Goal: Information Seeking & Learning: Check status

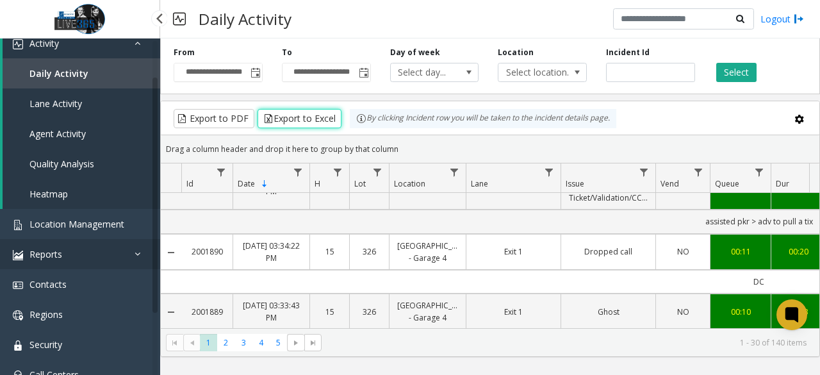
scroll to position [128, 0]
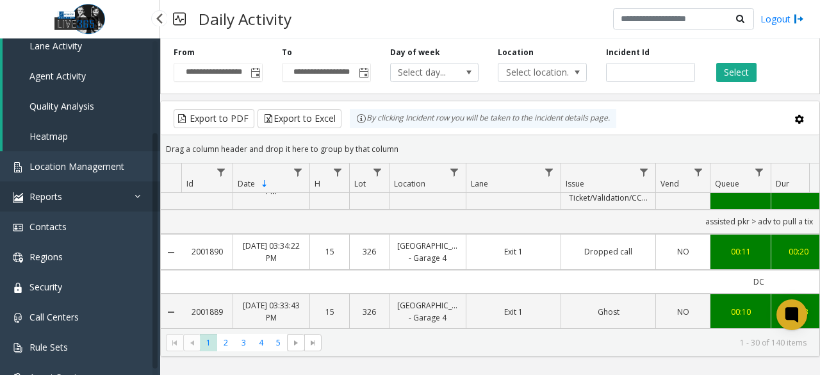
click at [92, 201] on link "Reports" at bounding box center [80, 196] width 160 height 30
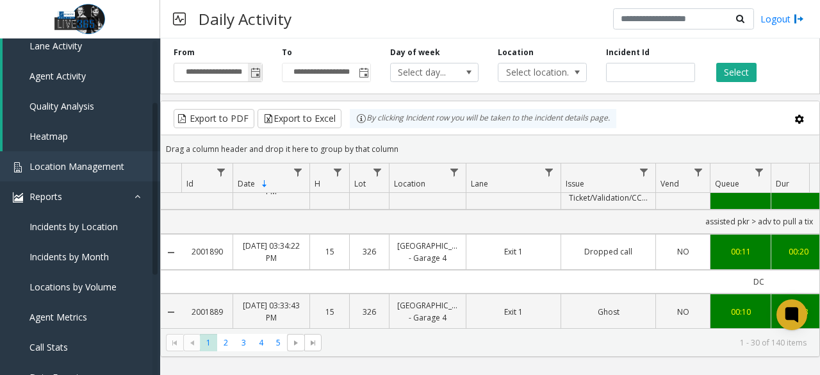
click at [258, 73] on span "Toggle popup" at bounding box center [256, 73] width 10 height 10
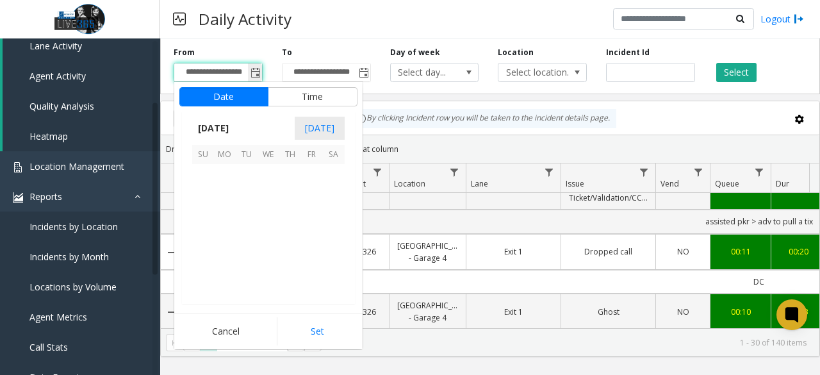
scroll to position [229832, 0]
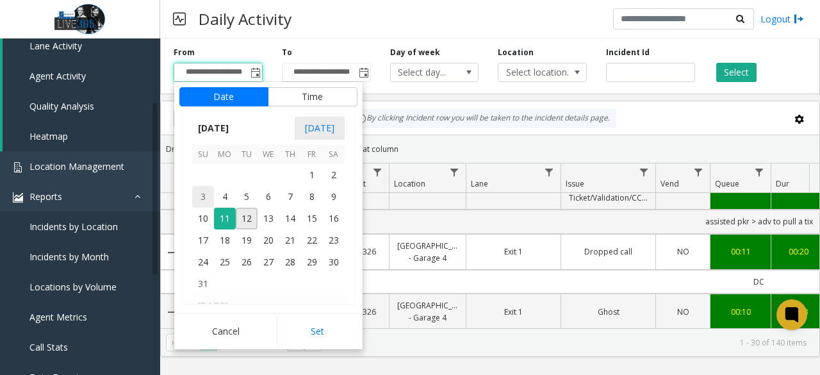
click at [202, 201] on span "3" at bounding box center [203, 197] width 22 height 22
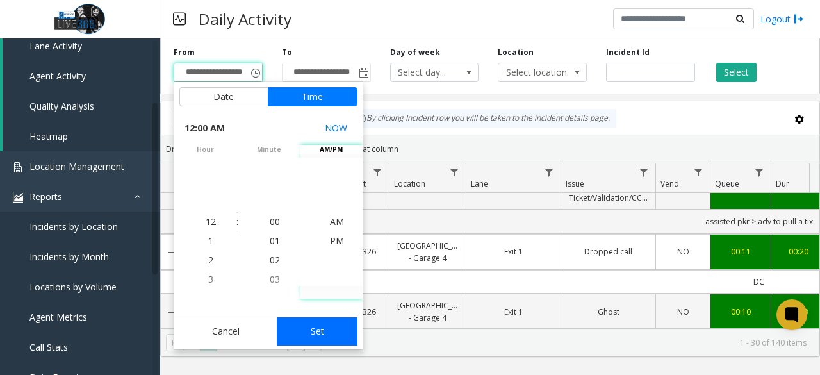
click at [327, 326] on button "Set" at bounding box center [317, 331] width 81 height 28
type input "**********"
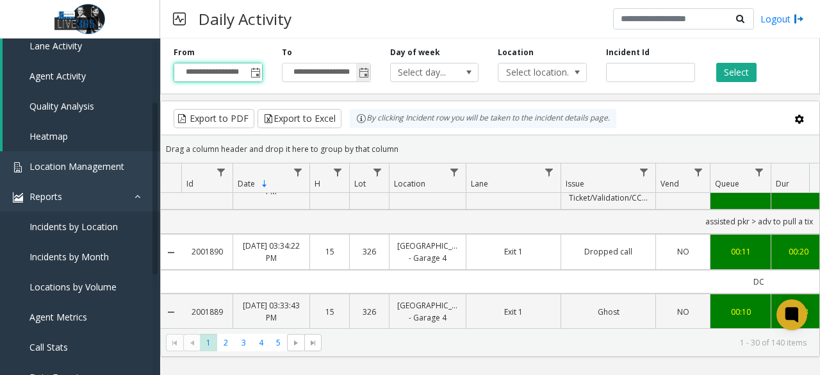
click at [369, 65] on span "Toggle popup" at bounding box center [363, 72] width 14 height 21
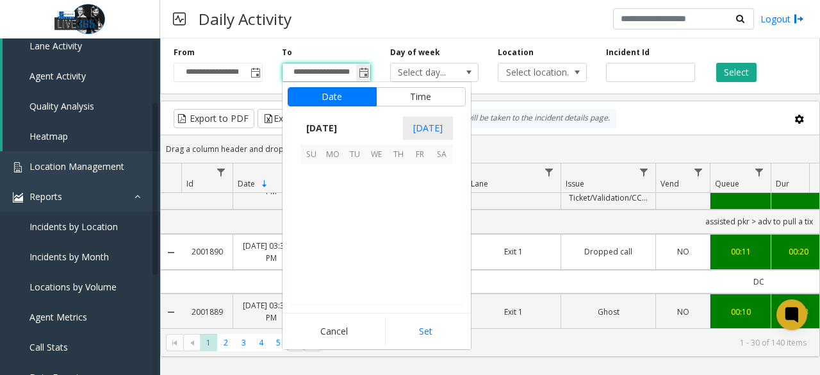
scroll to position [19, 0]
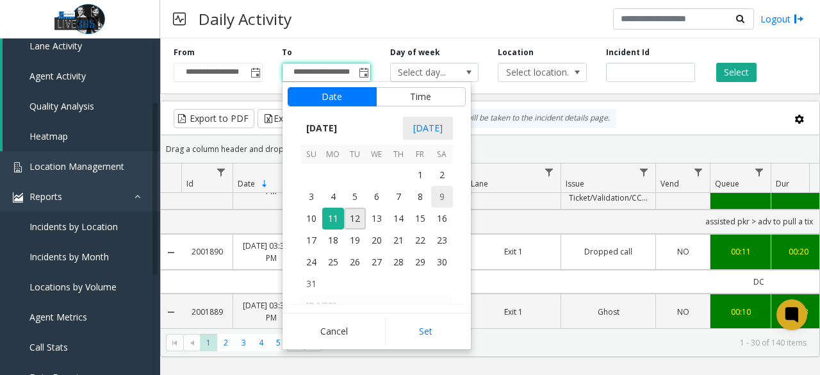
click at [449, 198] on span "9" at bounding box center [442, 197] width 22 height 22
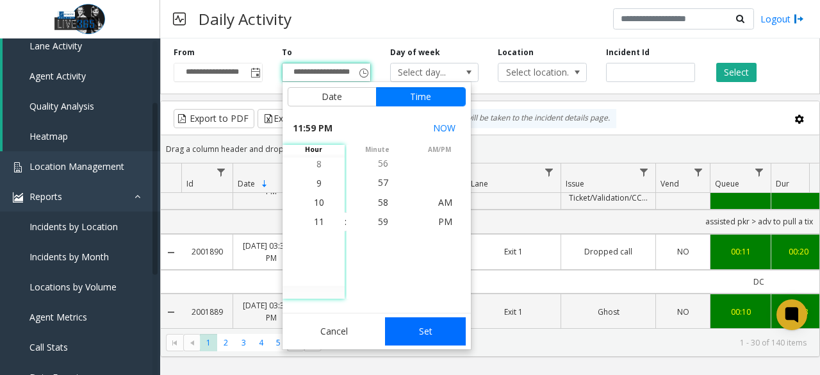
click at [422, 325] on button "Set" at bounding box center [425, 331] width 81 height 28
type input "**********"
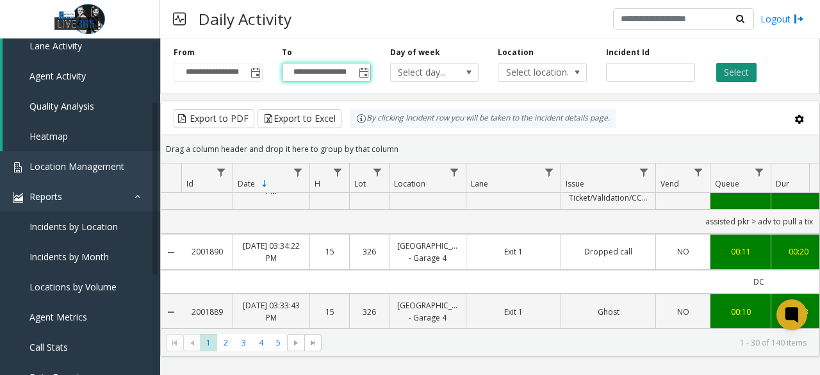
click at [737, 78] on button "Select" at bounding box center [736, 72] width 40 height 19
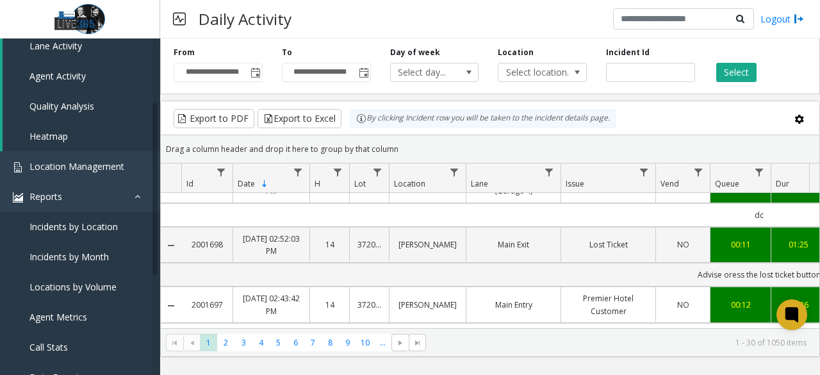
scroll to position [1733, 0]
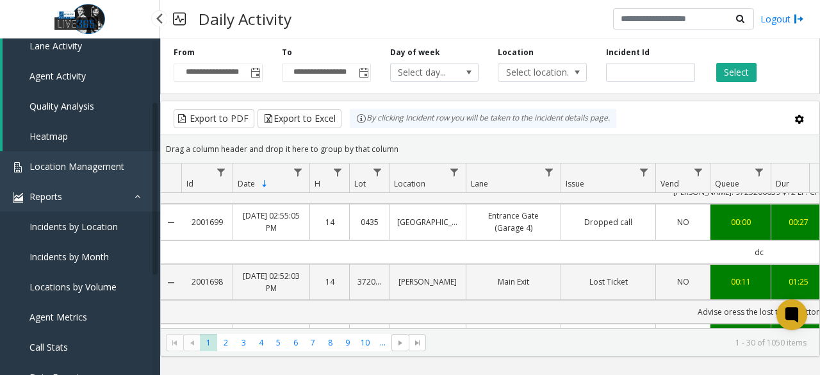
click at [95, 292] on span "Locations by Volume" at bounding box center [72, 287] width 87 height 12
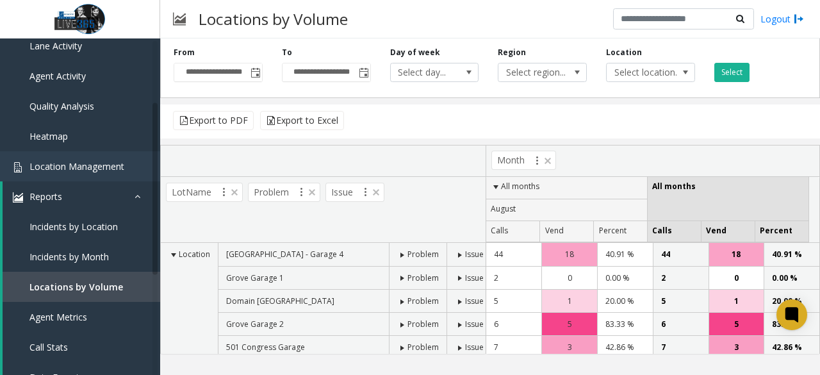
click at [252, 76] on span "Toggle popup" at bounding box center [256, 73] width 10 height 10
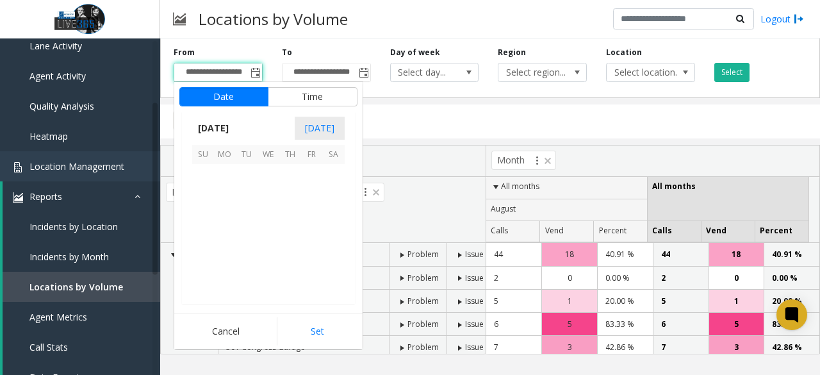
scroll to position [229832, 0]
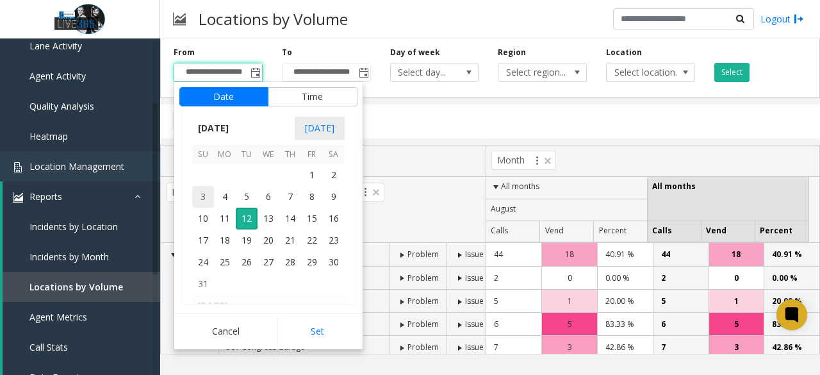
click at [204, 195] on span "3" at bounding box center [203, 197] width 22 height 22
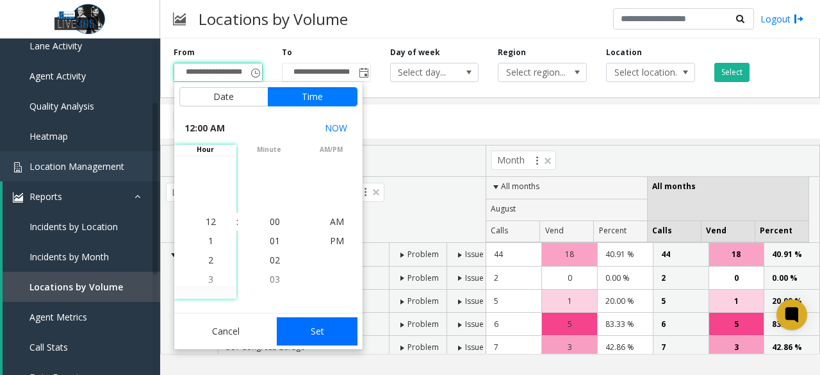
click at [331, 332] on button "Set" at bounding box center [317, 331] width 81 height 28
type input "**********"
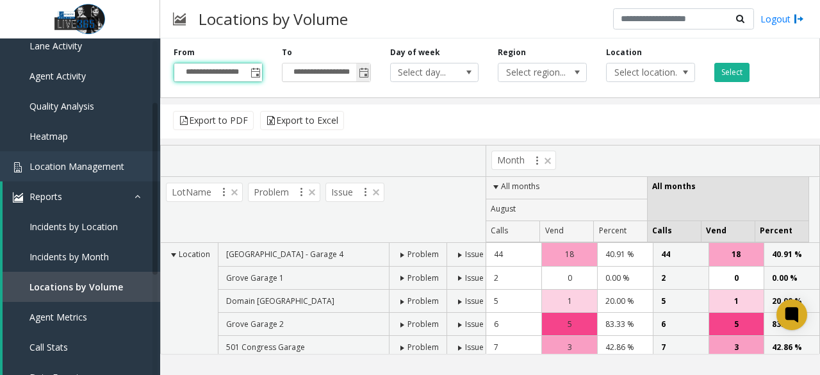
click at [355, 69] on span "**********" at bounding box center [326, 72] width 89 height 19
click at [367, 75] on span "Toggle popup" at bounding box center [364, 73] width 10 height 10
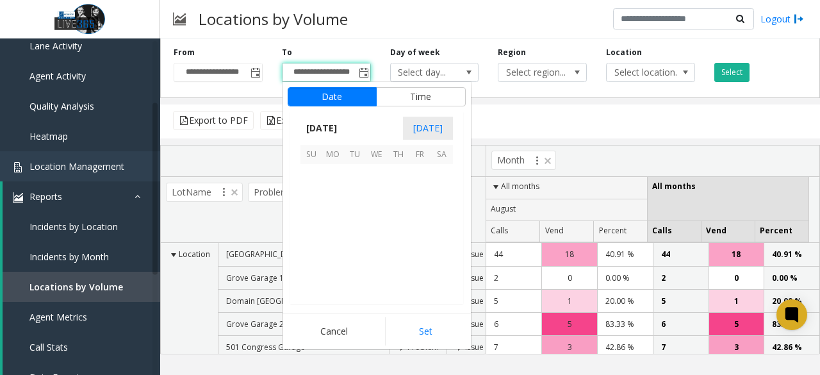
scroll to position [19, 0]
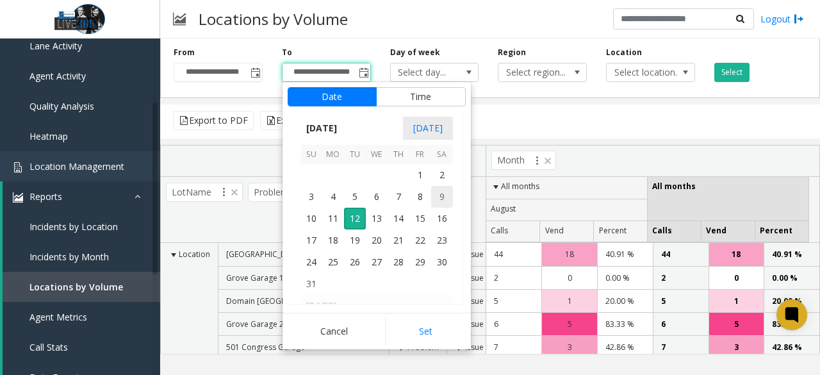
click at [436, 201] on span "9" at bounding box center [442, 197] width 22 height 22
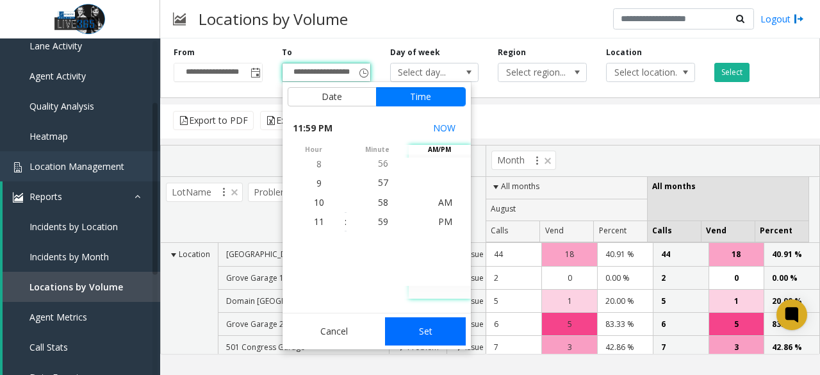
click at [440, 320] on button "Set" at bounding box center [425, 331] width 81 height 28
type input "**********"
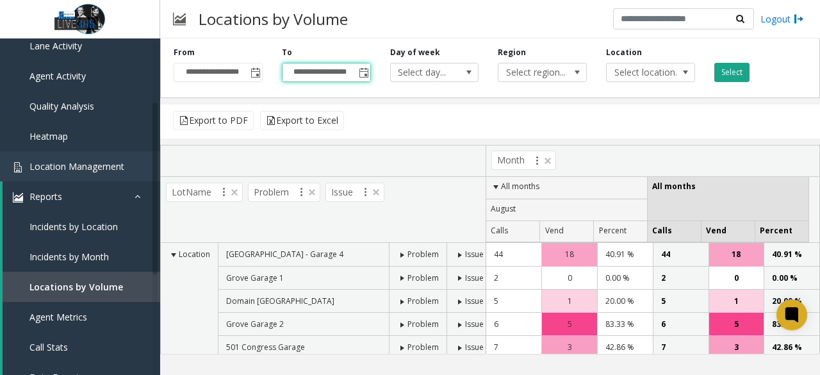
click at [732, 72] on button "Select" at bounding box center [731, 72] width 35 height 19
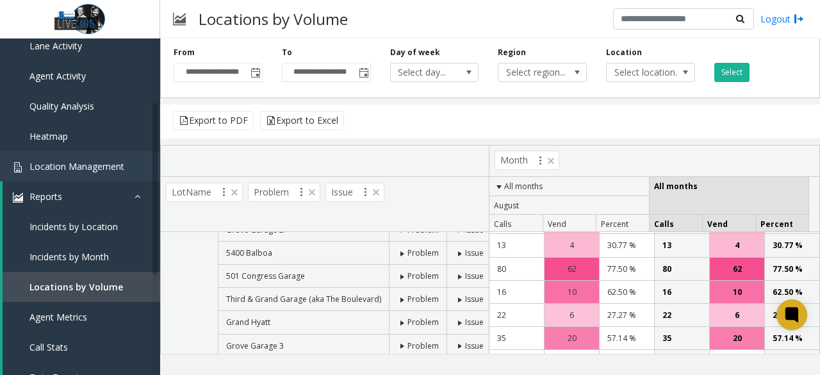
scroll to position [0, 0]
